Goal: Navigation & Orientation: Find specific page/section

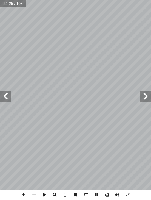
click at [145, 96] on span at bounding box center [145, 96] width 11 height 11
click at [147, 97] on span at bounding box center [145, 96] width 11 height 11
click at [146, 97] on span at bounding box center [145, 96] width 11 height 11
click at [150, 96] on span at bounding box center [145, 96] width 11 height 11
click at [151, 97] on span at bounding box center [145, 96] width 11 height 11
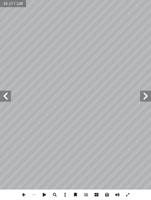
click at [147, 94] on span at bounding box center [145, 96] width 11 height 11
click at [146, 93] on span at bounding box center [145, 96] width 11 height 11
click at [146, 100] on span at bounding box center [145, 96] width 11 height 11
click at [146, 95] on span at bounding box center [145, 96] width 11 height 11
click at [146, 92] on span at bounding box center [145, 96] width 11 height 11
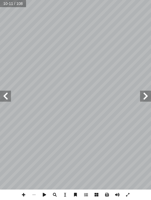
click at [148, 97] on span at bounding box center [145, 96] width 11 height 11
click at [150, 95] on span at bounding box center [145, 96] width 11 height 11
click at [150, 98] on span at bounding box center [145, 96] width 11 height 11
